Goal: Information Seeking & Learning: Check status

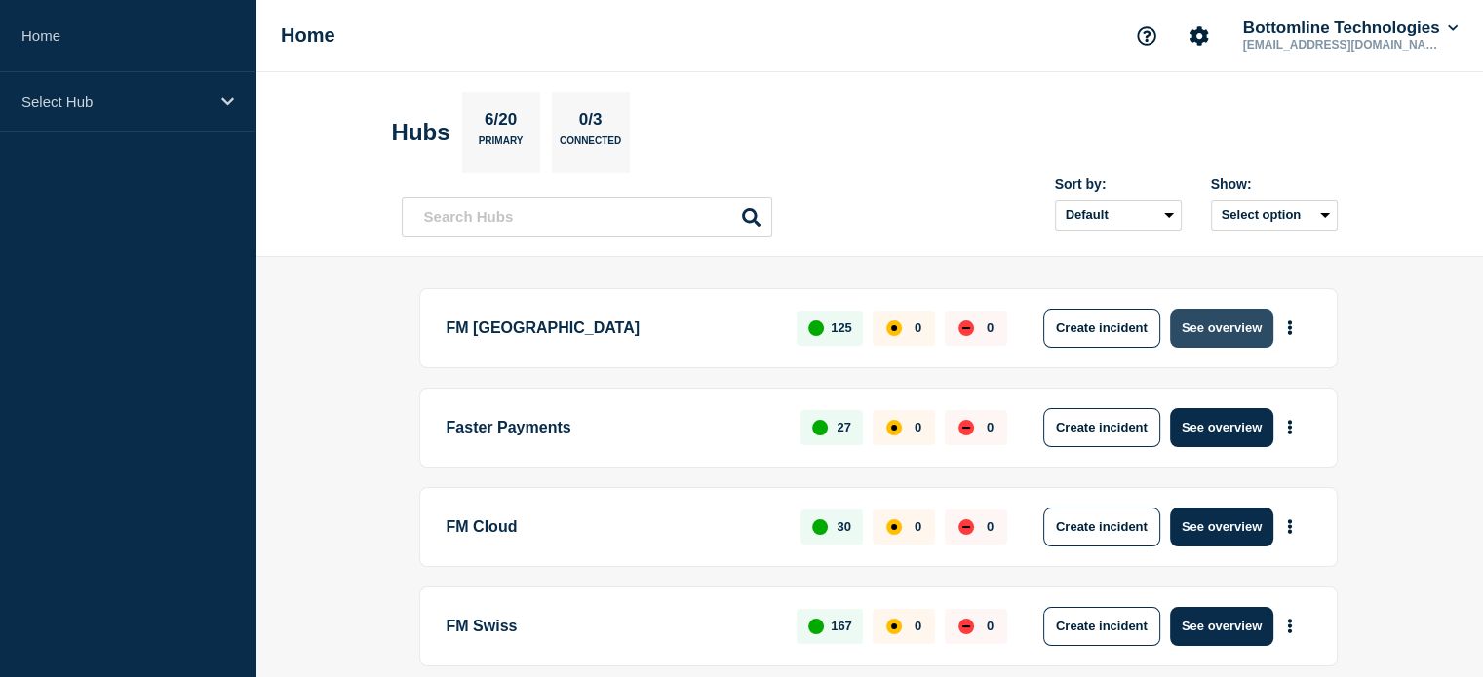
click at [1210, 323] on button "See overview" at bounding box center [1221, 328] width 103 height 39
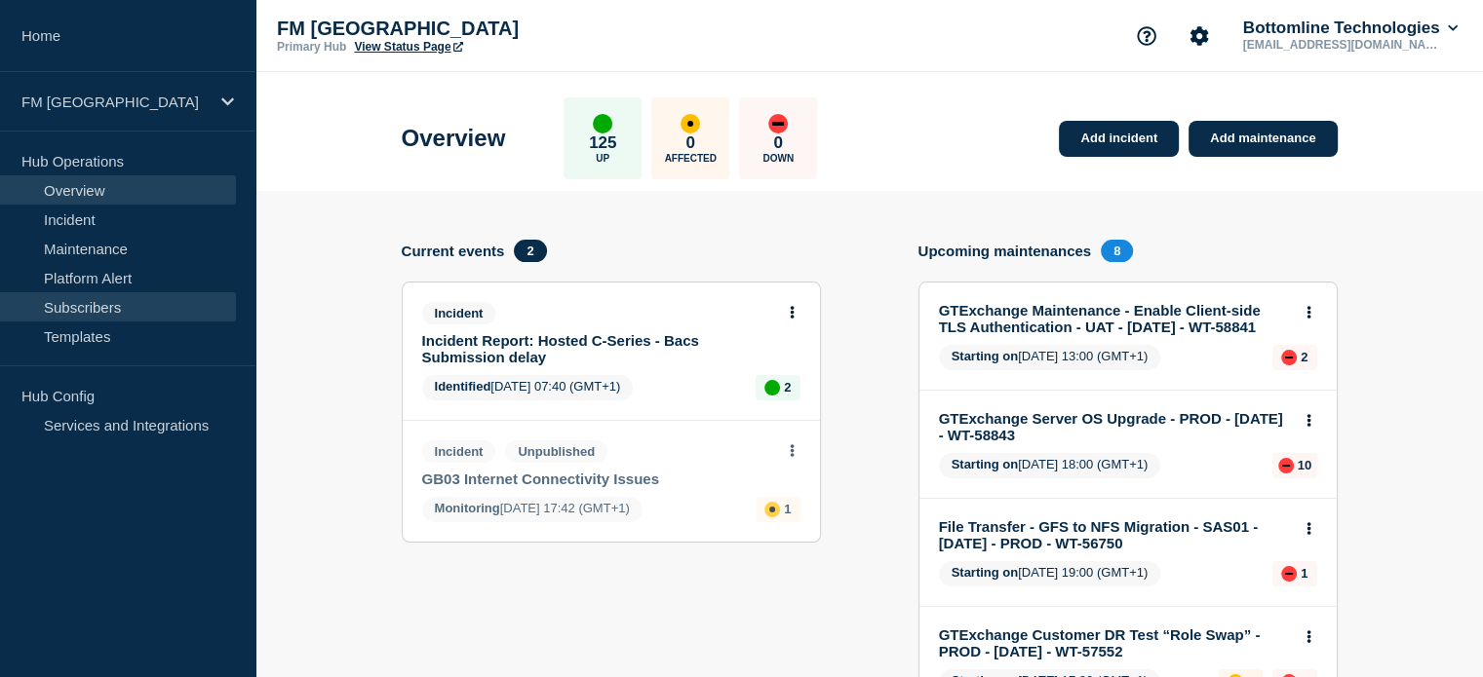
click at [109, 309] on link "Subscribers" at bounding box center [118, 306] width 236 height 29
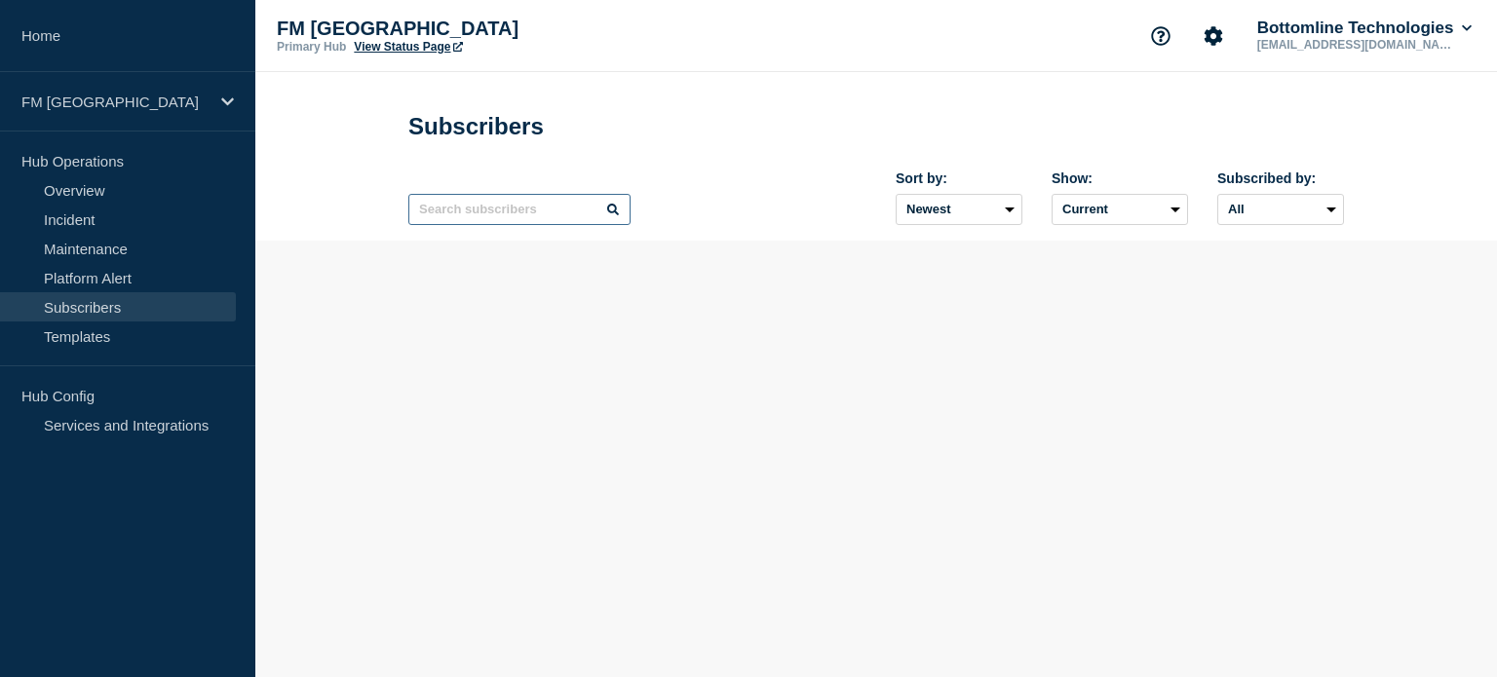
click at [520, 217] on input "text" at bounding box center [519, 209] width 222 height 31
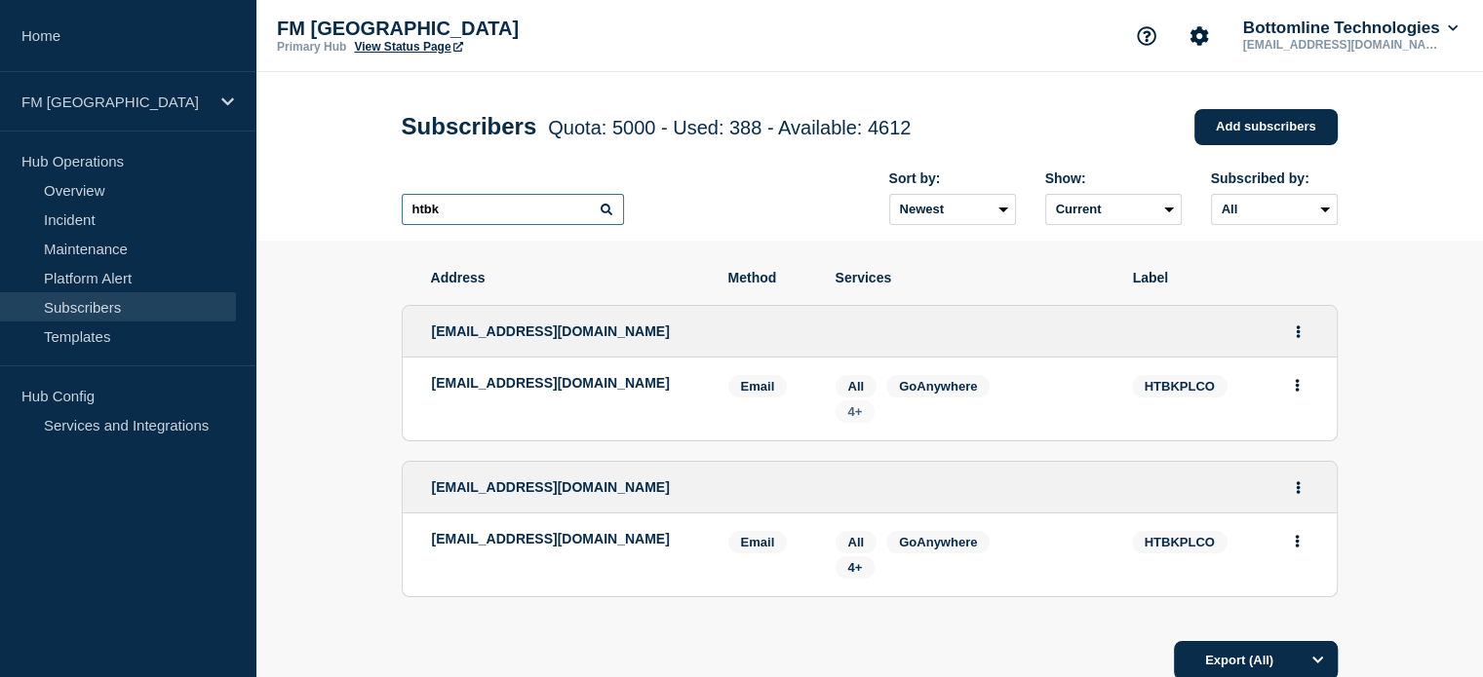
type input "htbk"
click at [856, 413] on span "4+" at bounding box center [855, 411] width 15 height 15
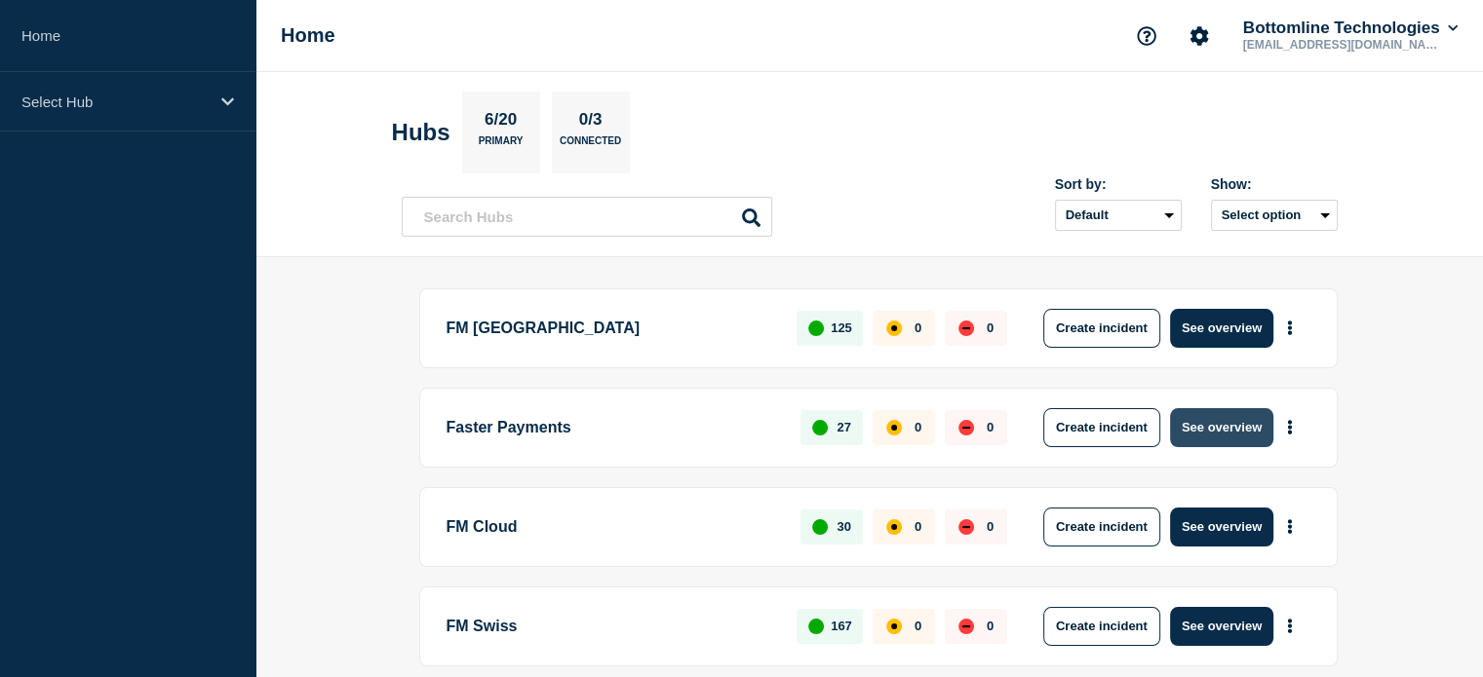
click at [1221, 419] on button "See overview" at bounding box center [1221, 427] width 103 height 39
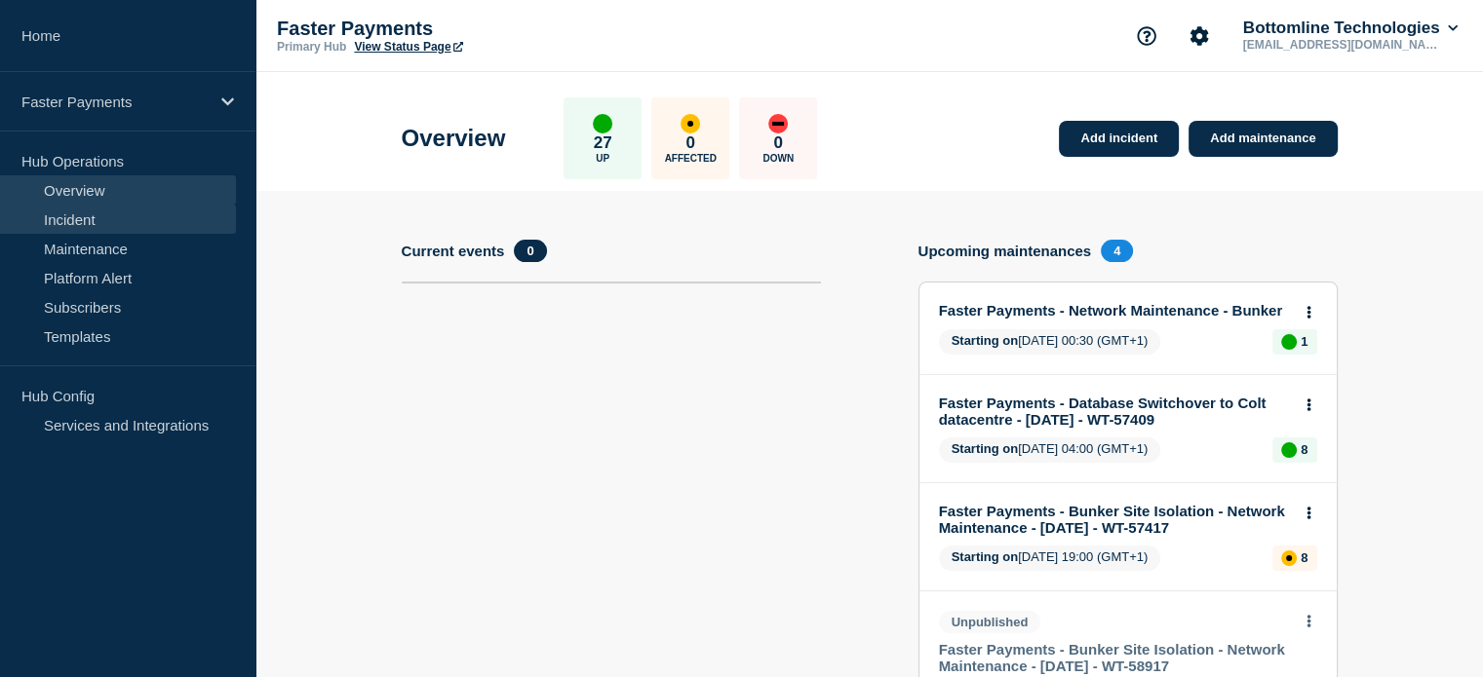
click at [71, 220] on link "Incident" at bounding box center [118, 219] width 236 height 29
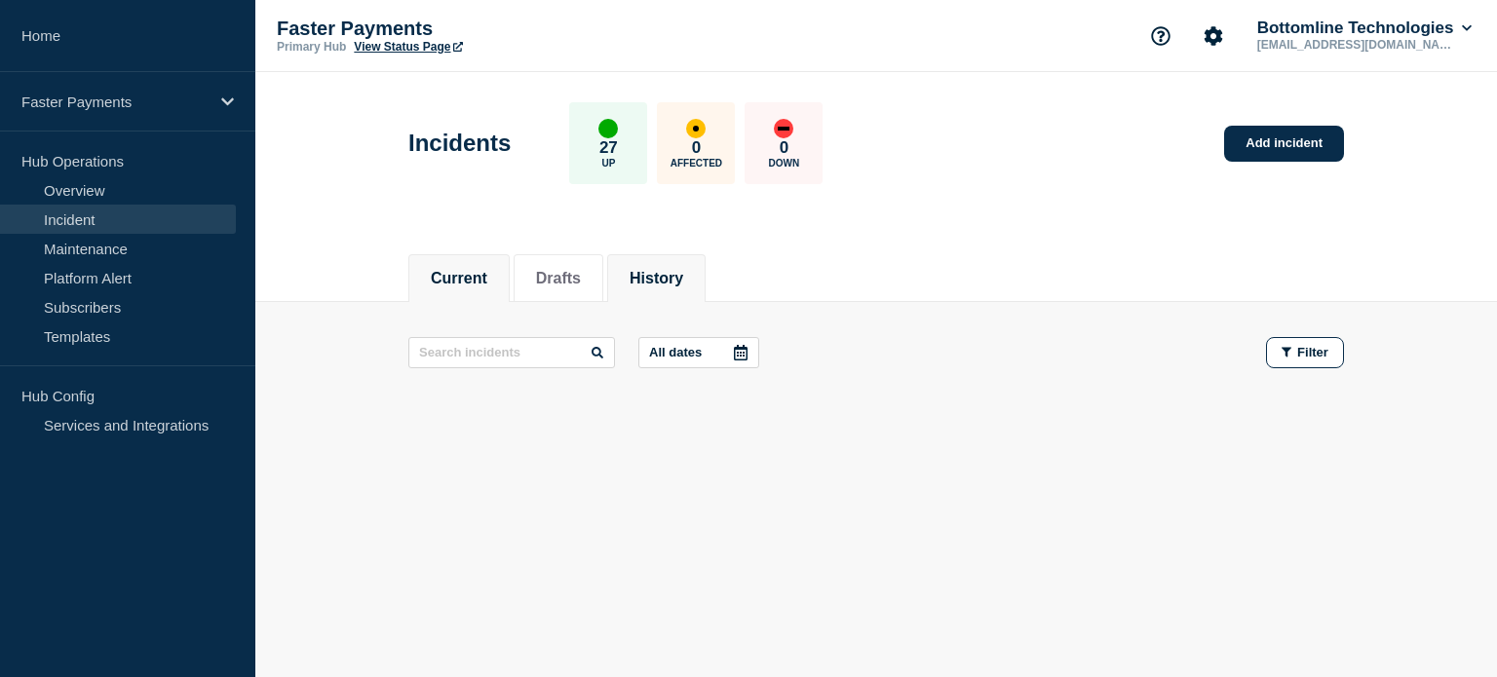
click at [681, 276] on button "History" at bounding box center [657, 279] width 54 height 18
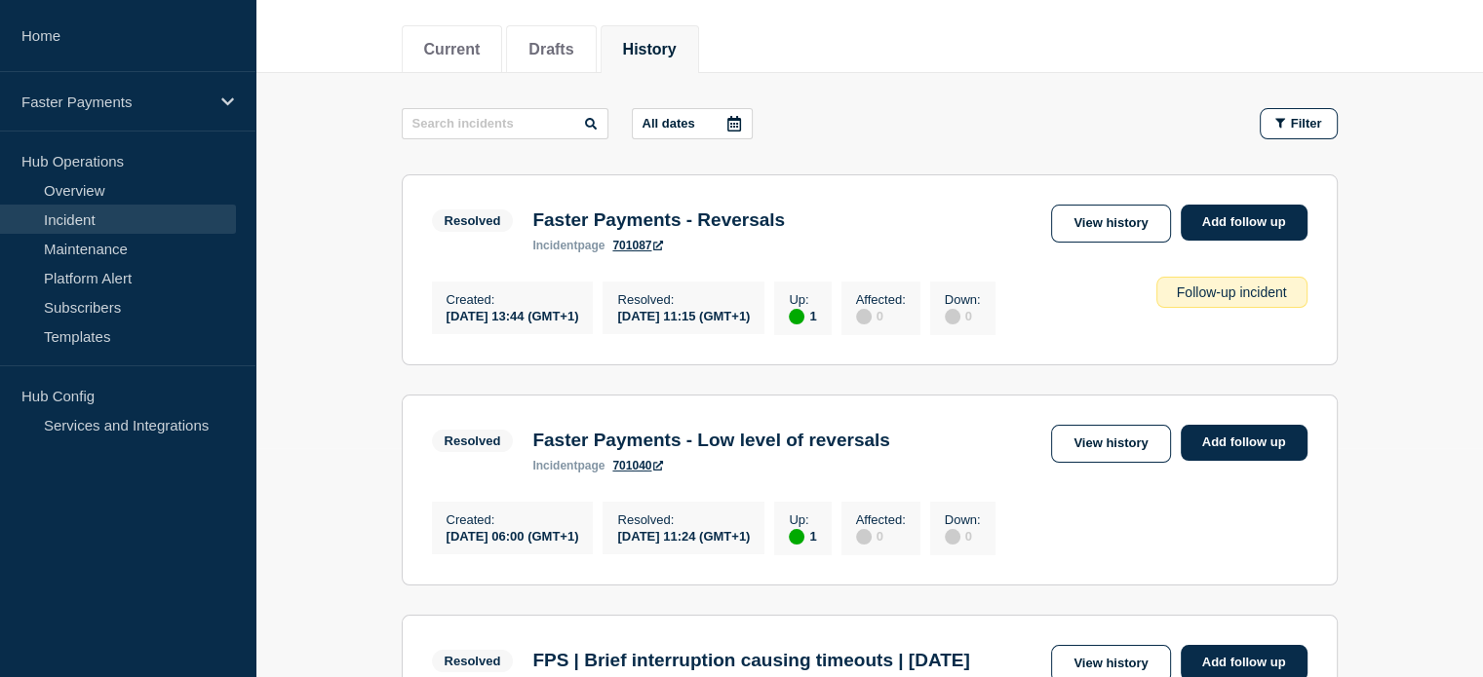
scroll to position [195, 0]
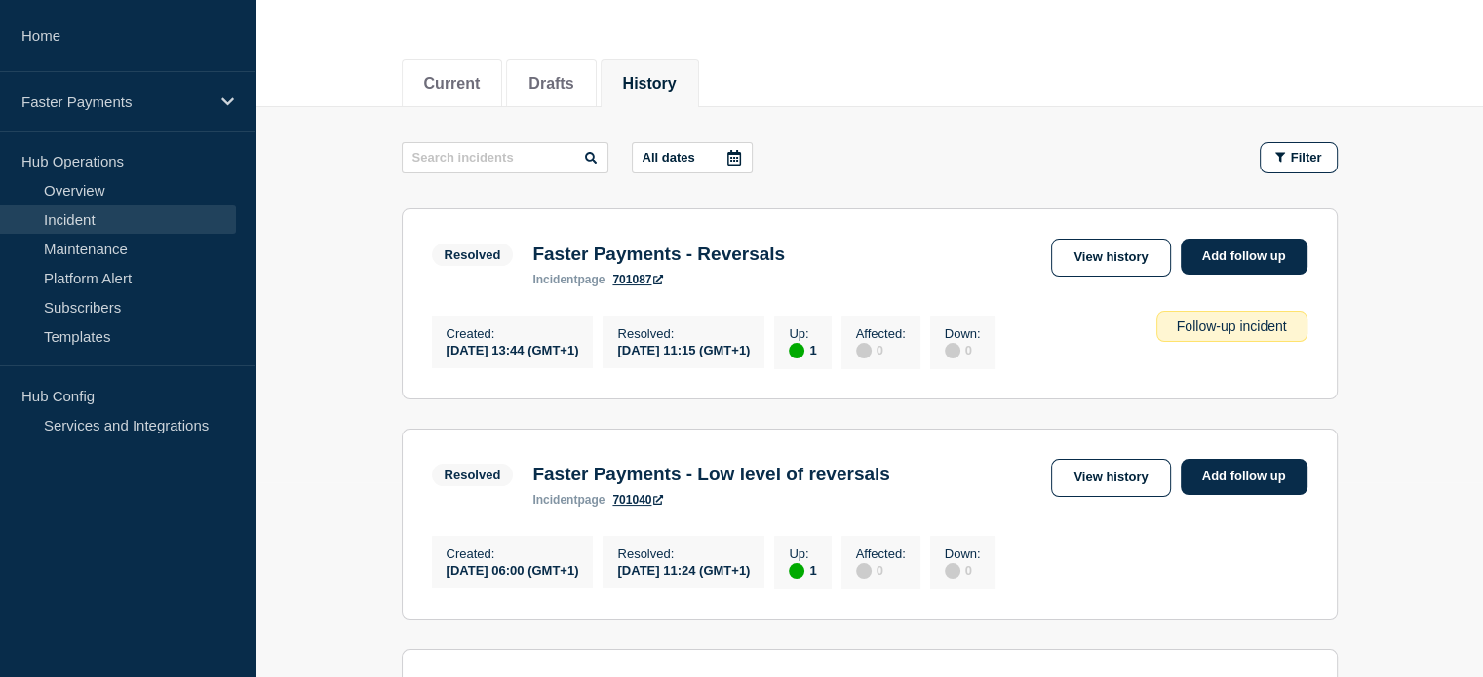
click at [108, 212] on link "Incident" at bounding box center [118, 219] width 236 height 29
click at [113, 192] on link "Overview" at bounding box center [118, 189] width 236 height 29
